Goal: Complete application form: Complete application form

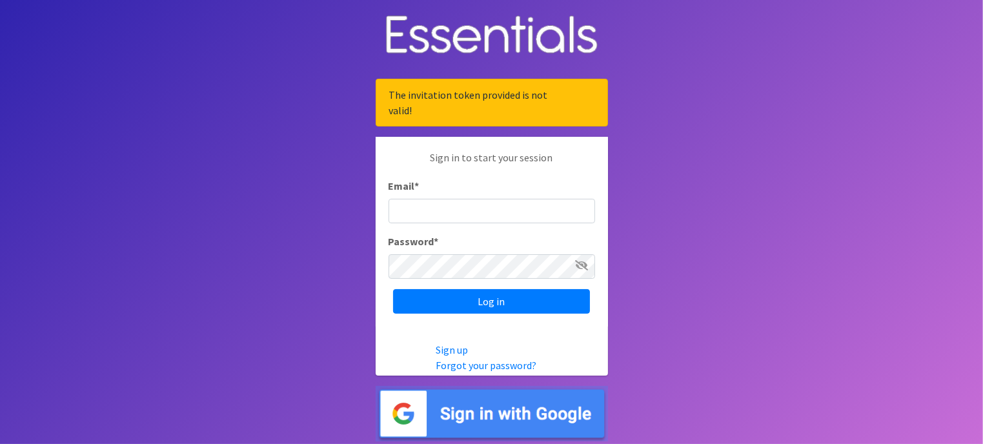
type input "[PERSON_NAME][EMAIL_ADDRESS][PERSON_NAME][DOMAIN_NAME]"
click at [584, 265] on icon at bounding box center [582, 265] width 13 height 10
click at [584, 265] on icon at bounding box center [583, 265] width 12 height 10
click at [584, 265] on icon at bounding box center [582, 265] width 13 height 10
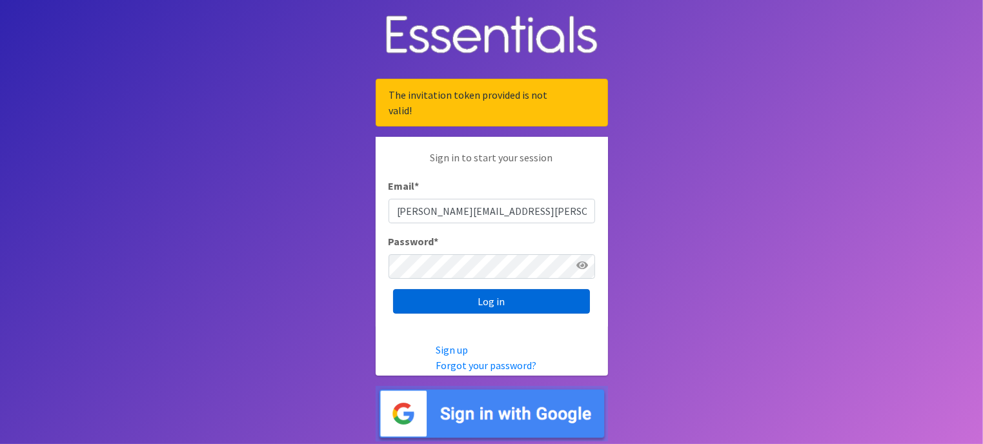
click at [418, 296] on input "Log in" at bounding box center [491, 301] width 197 height 25
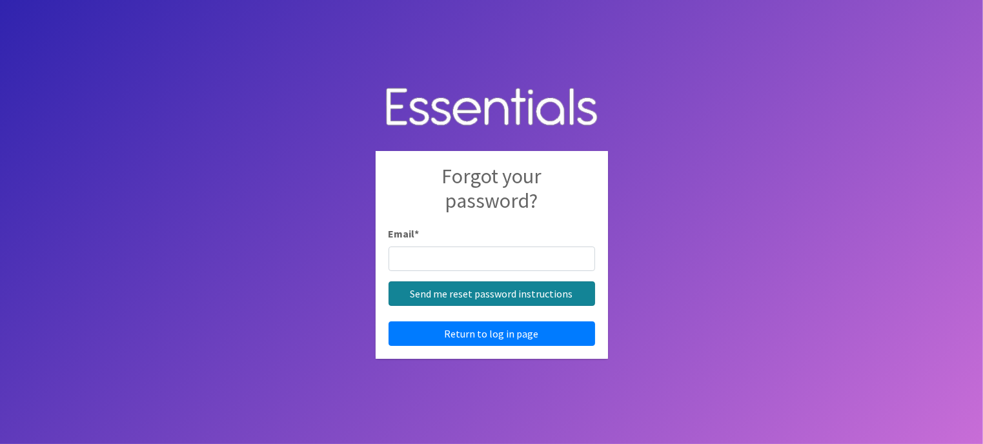
type input "[PERSON_NAME][EMAIL_ADDRESS][PERSON_NAME][DOMAIN_NAME]"
click at [519, 291] on input "Send me reset password instructions" at bounding box center [492, 294] width 207 height 25
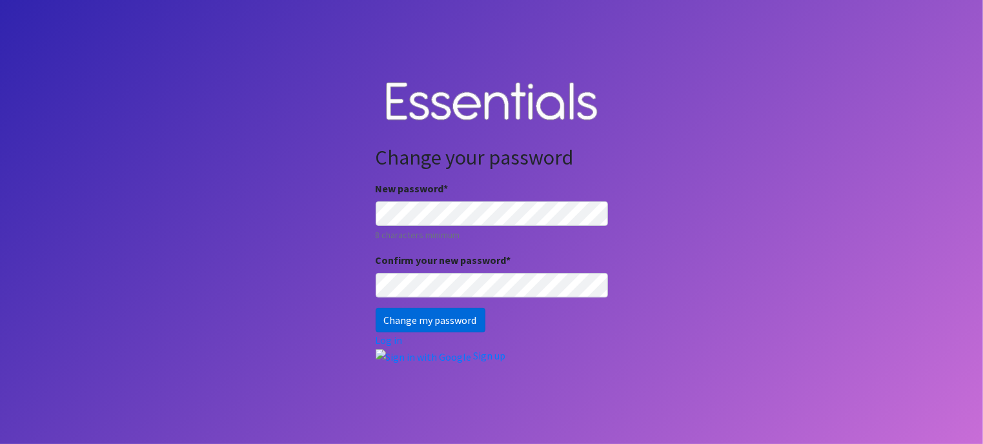
click at [407, 314] on input "Change my password" at bounding box center [431, 320] width 110 height 25
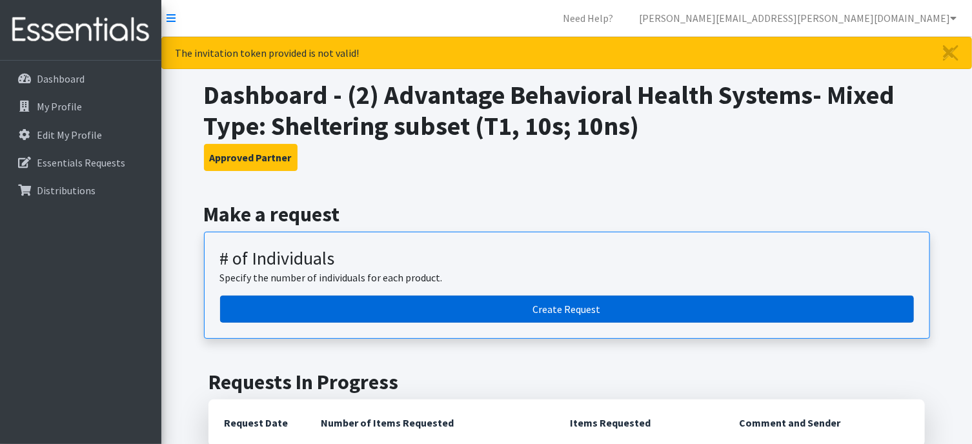
click at [589, 309] on link "Create Request" at bounding box center [567, 309] width 694 height 27
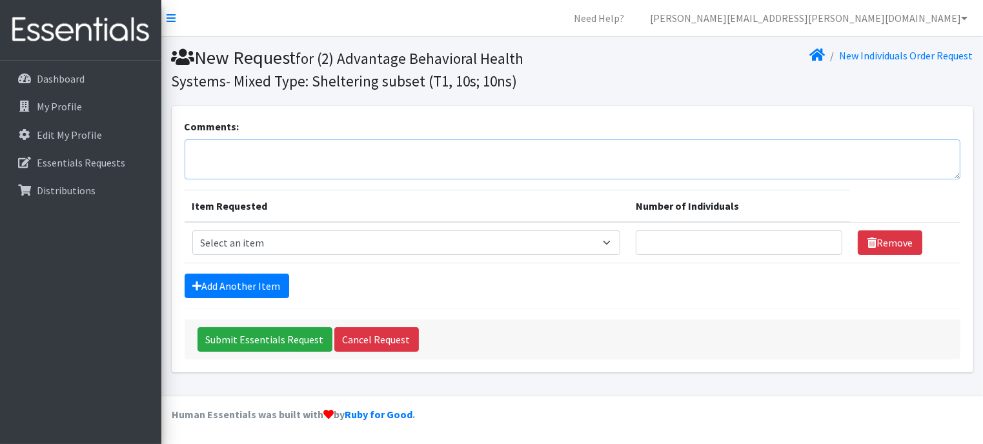
click at [479, 149] on textarea "Comments:" at bounding box center [573, 159] width 776 height 40
type textarea "Size 3 for sheltering. All others nonsheltering"
click at [571, 244] on select "Select an item A: Babies - Size 0 (Preemie) A: Babies - Size 01 (newborn) A: Ba…" at bounding box center [406, 243] width 428 height 25
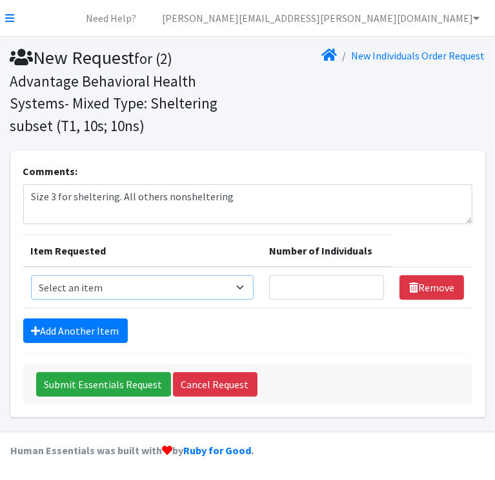
click at [232, 281] on select "Select an item A: Babies - Size 0 (Preemie) A: Babies - Size 01 (newborn) A: Ba…" at bounding box center [142, 287] width 223 height 25
select select "5611"
click at [31, 275] on select "Select an item A: Babies - Size 0 (Preemie) A: Babies - Size 01 (newborn) A: Ba…" at bounding box center [142, 287] width 223 height 25
click at [318, 295] on input "Number of Individuals" at bounding box center [326, 287] width 115 height 25
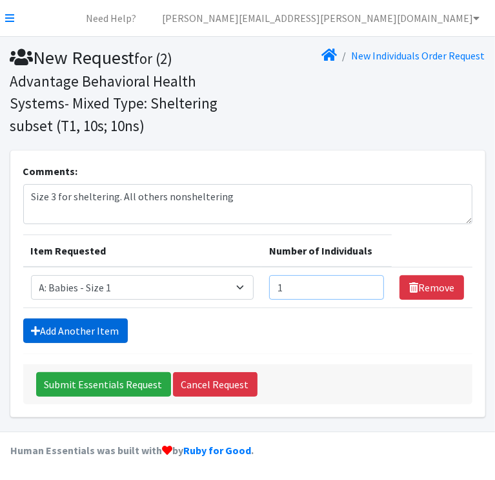
type input "1"
click at [103, 322] on link "Add Another Item" at bounding box center [75, 330] width 105 height 25
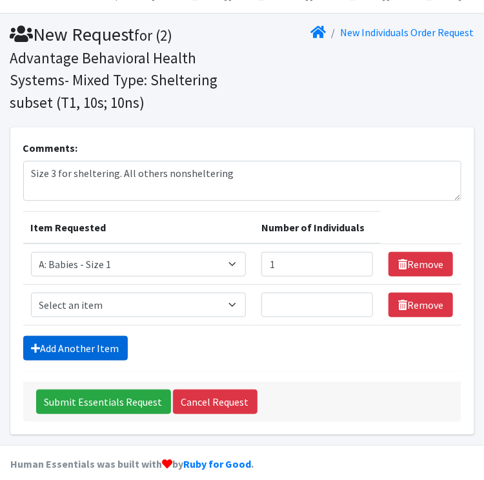
scroll to position [35, 0]
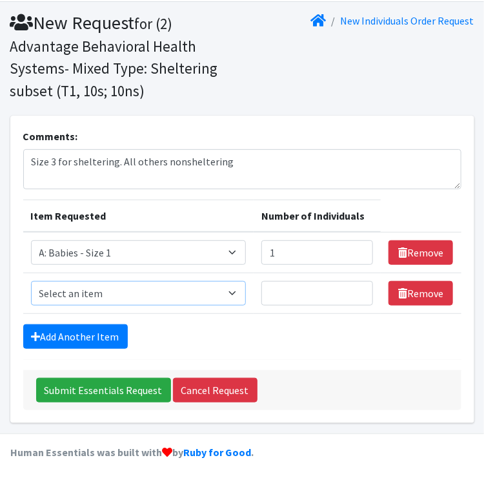
click at [88, 290] on select "Select an item A: Babies - Size 0 (Preemie) A: Babies - Size 01 (newborn) A: Ba…" at bounding box center [138, 293] width 215 height 25
select select "5612"
click at [31, 281] on select "Select an item A: Babies - Size 0 (Preemie) A: Babies - Size 01 (newborn) A: Ba…" at bounding box center [138, 293] width 215 height 25
click at [276, 296] on input "Number of Individuals" at bounding box center [318, 293] width 112 height 25
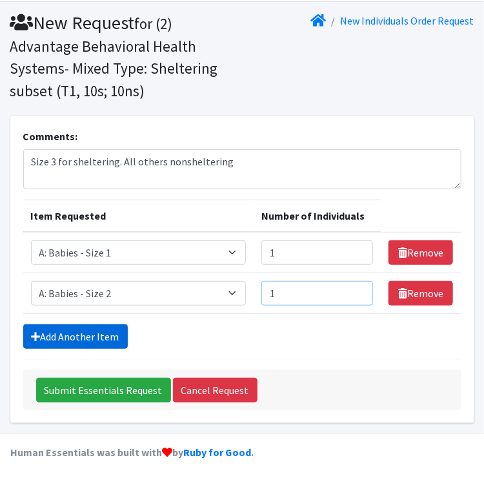
type input "1"
click at [50, 332] on link "Add Another Item" at bounding box center [75, 336] width 105 height 25
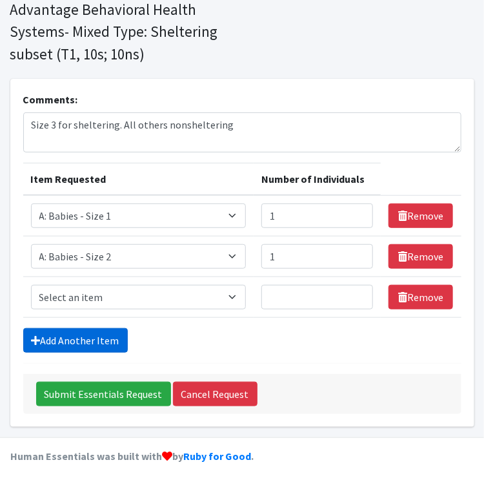
scroll to position [76, 0]
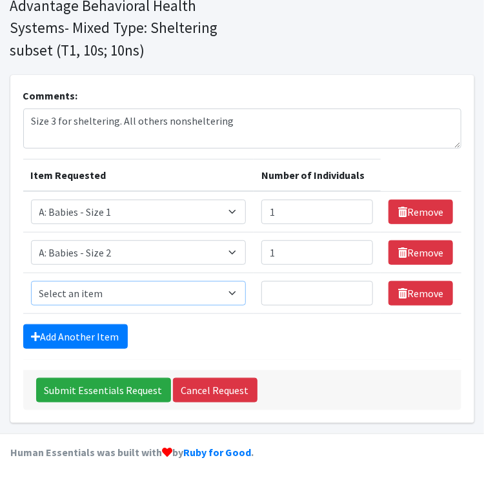
click at [59, 289] on select "Select an item A: Babies - Size 0 (Preemie) A: Babies - Size 01 (newborn) A: Ba…" at bounding box center [138, 293] width 215 height 25
click at [31, 281] on select "Select an item A: Babies - Size 0 (Preemie) A: Babies - Size 01 (newborn) A: Ba…" at bounding box center [138, 293] width 215 height 25
click at [222, 293] on select "Select an item A: Babies - Size 0 (Preemie) A: Babies - Size 01 (newborn) A: Ba…" at bounding box center [138, 293] width 215 height 25
select select "5613"
click at [31, 281] on select "Select an item A: Babies - Size 0 (Preemie) A: Babies - Size 01 (newborn) A: Ba…" at bounding box center [138, 293] width 215 height 25
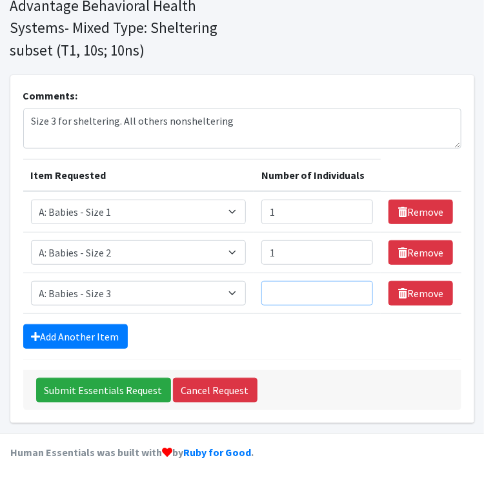
click at [282, 283] on input "Number of Individuals" at bounding box center [318, 293] width 112 height 25
type input "1"
click at [66, 336] on link "Add Another Item" at bounding box center [75, 336] width 105 height 25
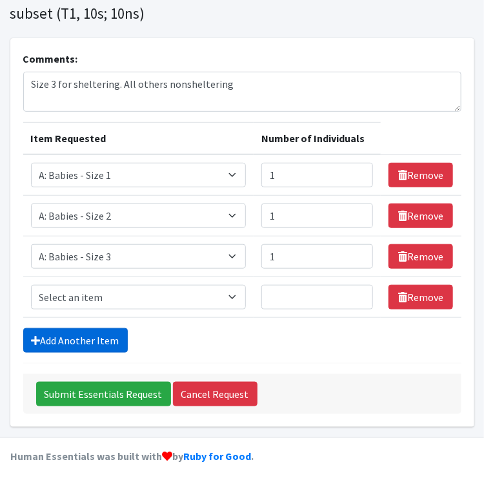
scroll to position [116, 0]
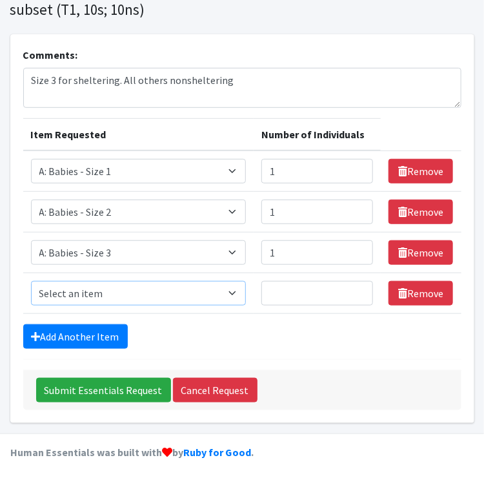
click at [170, 297] on select "Select an item A: Babies - Size 0 (Preemie) A: Babies - Size 01 (newborn) A: Ba…" at bounding box center [138, 293] width 215 height 25
select select "5614"
click at [31, 281] on select "Select an item A: Babies - Size 0 (Preemie) A: Babies - Size 01 (newborn) A: Ba…" at bounding box center [138, 293] width 215 height 25
click at [285, 291] on input "Number of Individuals" at bounding box center [318, 293] width 112 height 25
type input "4"
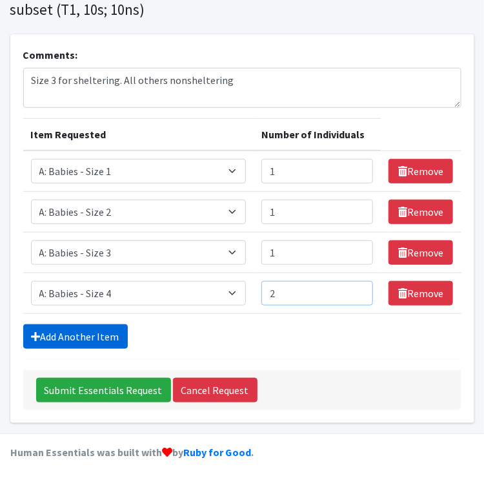
type input "2"
click at [88, 333] on link "Add Another Item" at bounding box center [75, 336] width 105 height 25
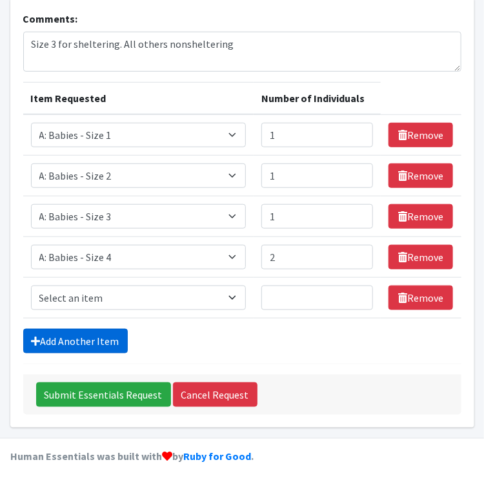
scroll to position [157, 0]
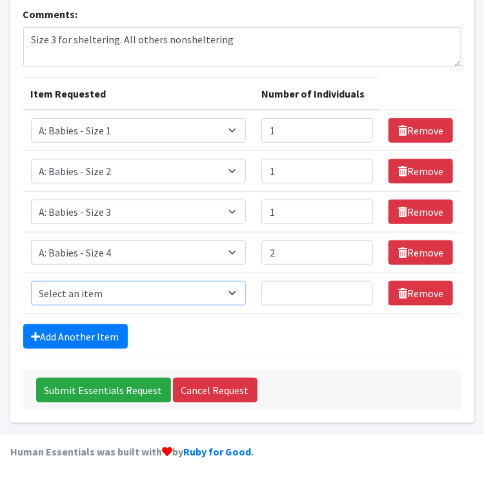
click at [226, 294] on select "Select an item A: Babies - Size 0 (Preemie) A: Babies - Size 01 (newborn) A: Ba…" at bounding box center [138, 293] width 215 height 25
select select "5616"
click at [31, 281] on select "Select an item A: Babies - Size 0 (Preemie) A: Babies - Size 01 (newborn) A: Ba…" at bounding box center [138, 293] width 215 height 25
click at [307, 294] on input "Number of Individuals" at bounding box center [318, 293] width 112 height 25
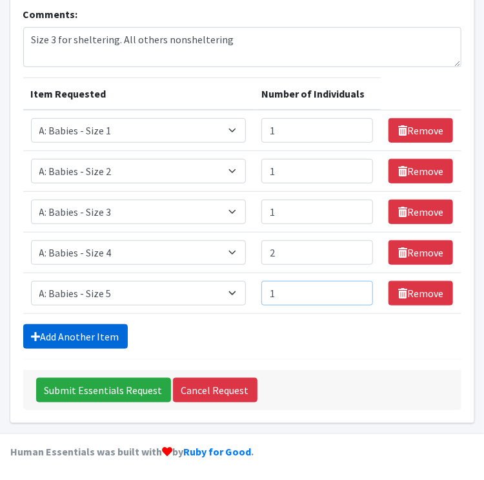
type input "1"
click at [64, 329] on link "Add Another Item" at bounding box center [75, 336] width 105 height 25
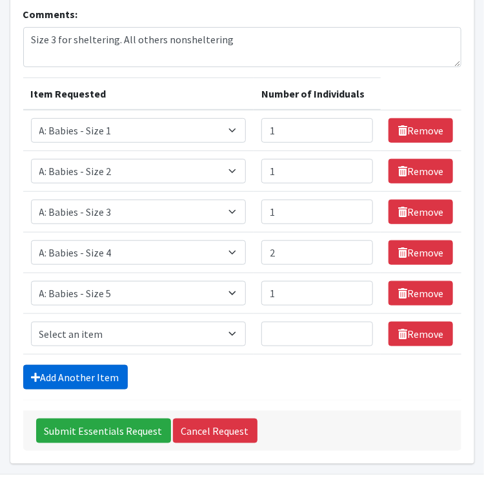
scroll to position [197, 0]
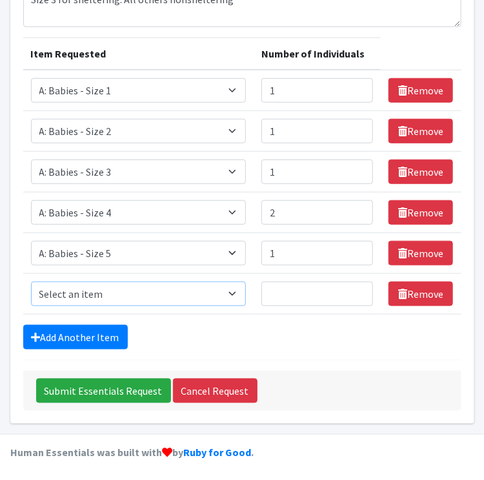
click at [97, 292] on select "Select an item A: Babies - Size 0 (Preemie) A: Babies - Size 01 (newborn) A: Ba…" at bounding box center [138, 294] width 215 height 25
select select "5617"
click at [31, 282] on select "Select an item A: Babies - Size 0 (Preemie) A: Babies - Size 01 (newborn) A: Ba…" at bounding box center [138, 294] width 215 height 25
click at [289, 296] on input "Number of Individuals" at bounding box center [318, 294] width 112 height 25
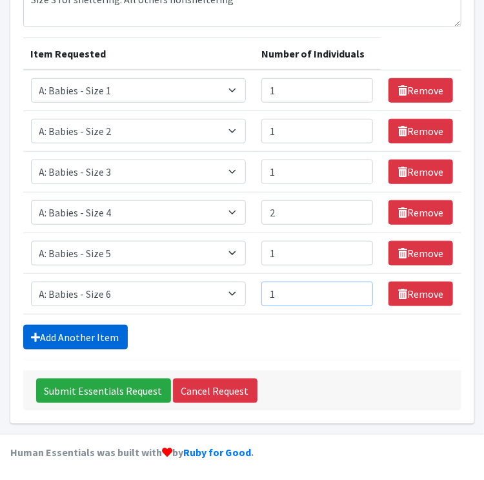
type input "1"
click at [52, 335] on link "Add Another Item" at bounding box center [75, 337] width 105 height 25
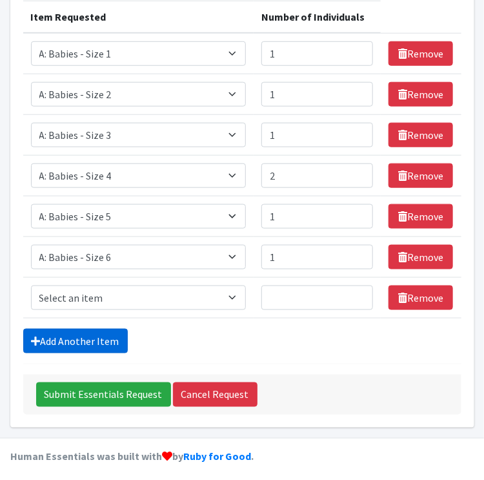
scroll to position [238, 0]
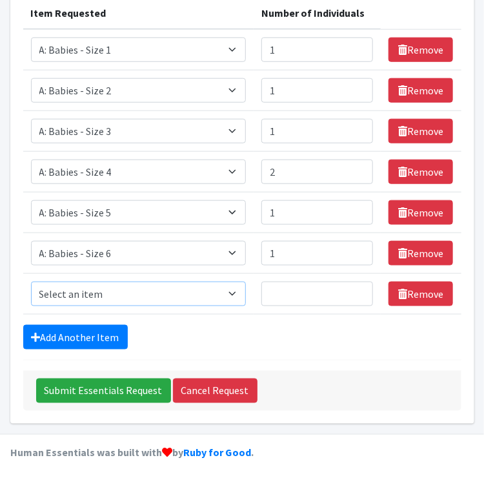
click at [67, 291] on select "Select an item A: Babies - Size 0 (Preemie) A: Babies - Size 01 (newborn) A: Ba…" at bounding box center [138, 294] width 215 height 25
select select "8888"
click at [31, 282] on select "Select an item A: Babies - Size 0 (Preemie) A: Babies - Size 01 (newborn) A: Ba…" at bounding box center [138, 294] width 215 height 25
click at [296, 294] on input "Number of Individuals" at bounding box center [318, 294] width 112 height 25
type input "1"
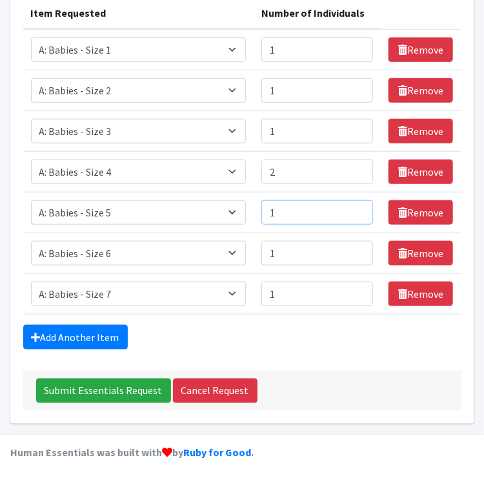
click at [276, 209] on input "1" at bounding box center [318, 212] width 112 height 25
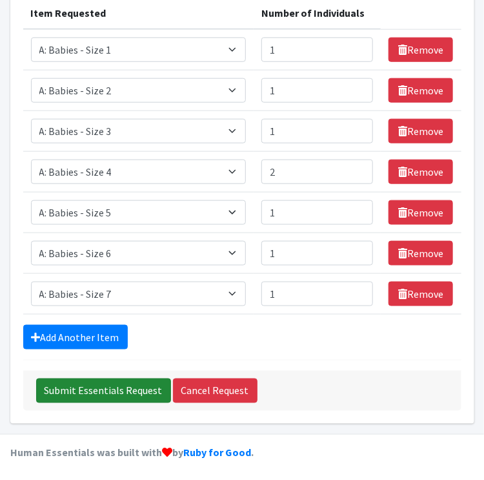
click at [74, 391] on input "Submit Essentials Request" at bounding box center [103, 390] width 135 height 25
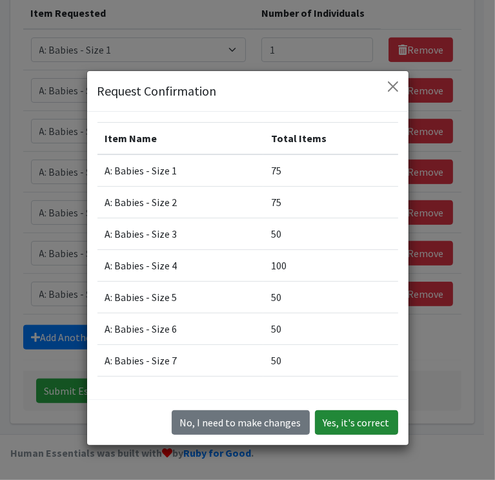
click at [354, 431] on button "Yes, it's correct" at bounding box center [356, 422] width 83 height 25
